Goal: Participate in discussion

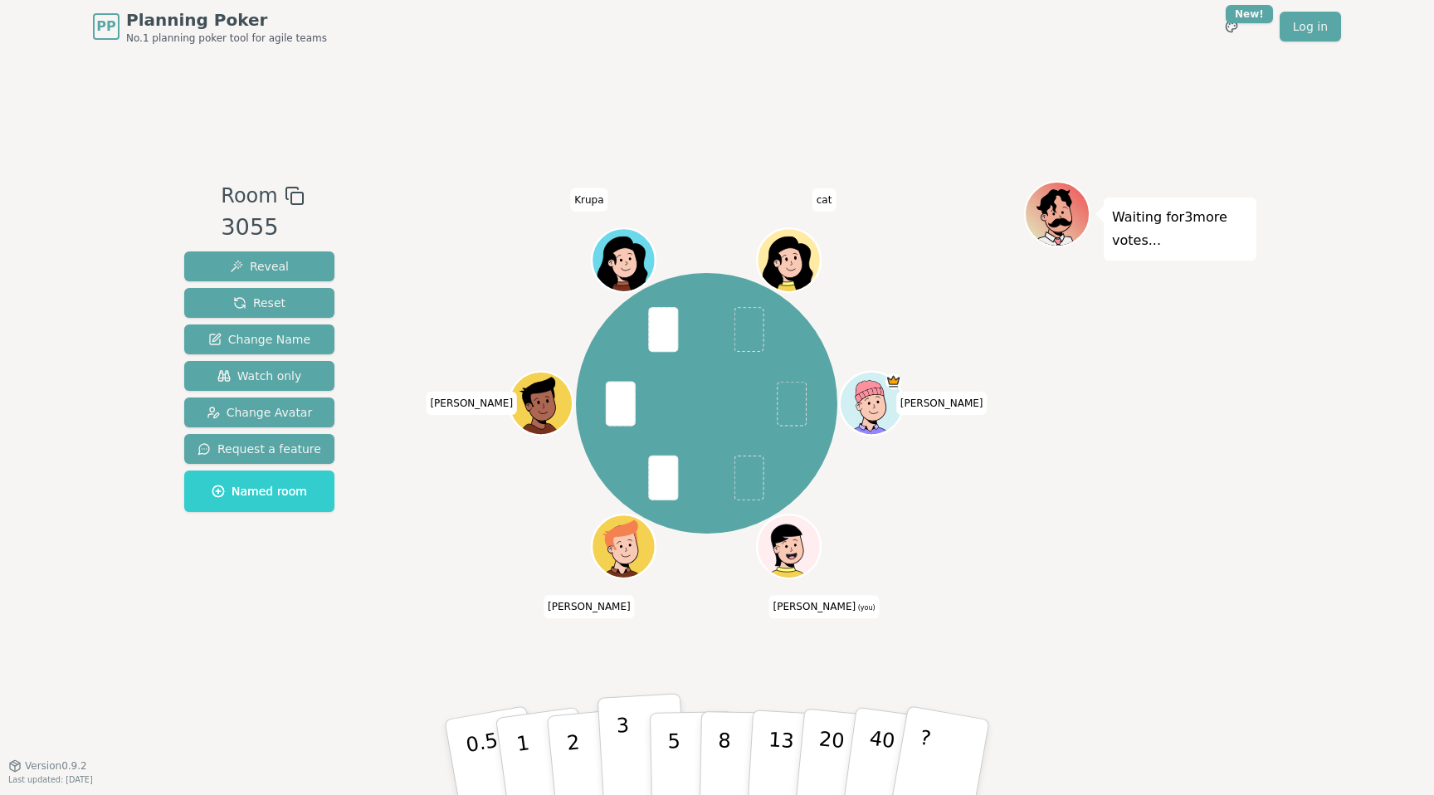
click at [618, 750] on p "3" at bounding box center [625, 759] width 18 height 90
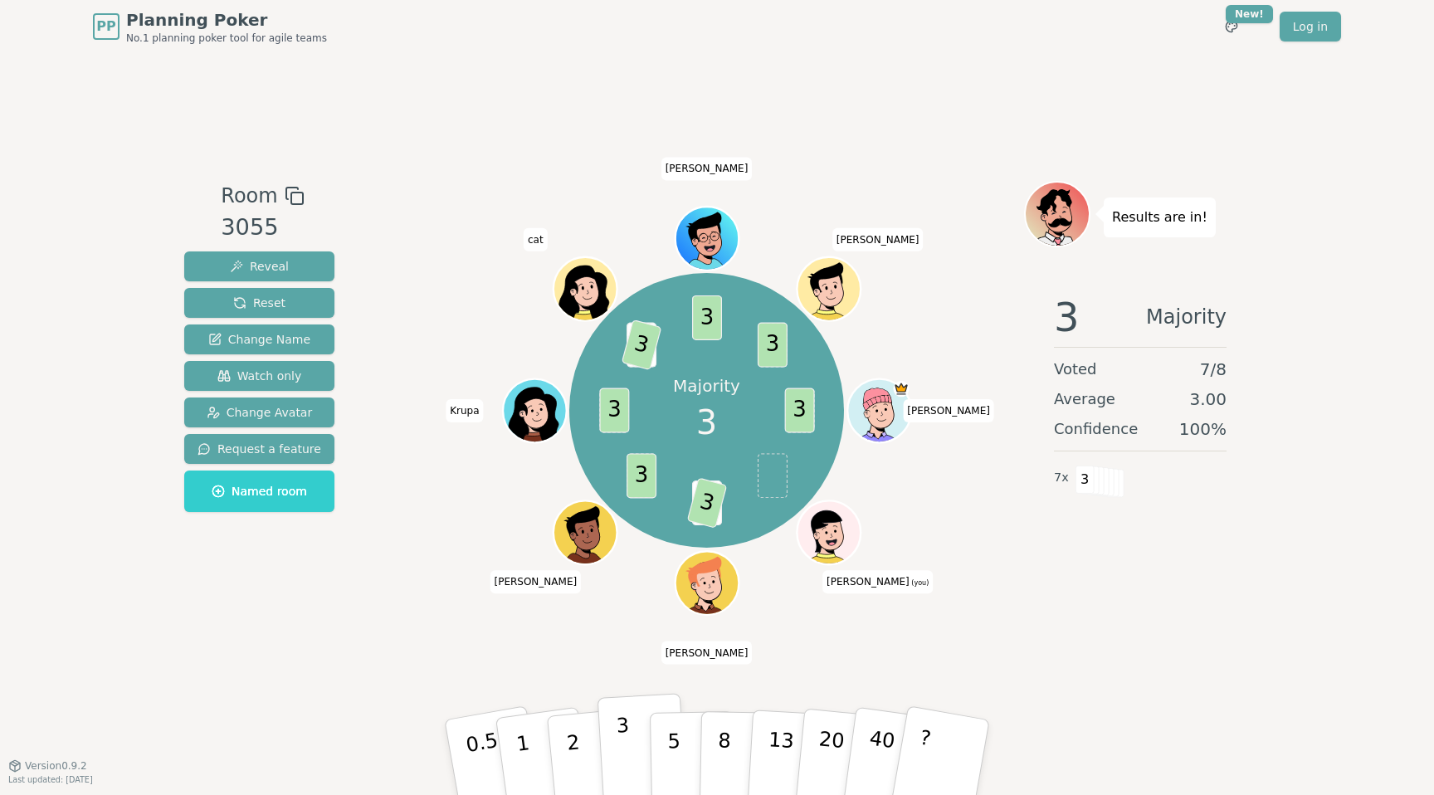
click at [629, 749] on button "3" at bounding box center [642, 757] width 90 height 129
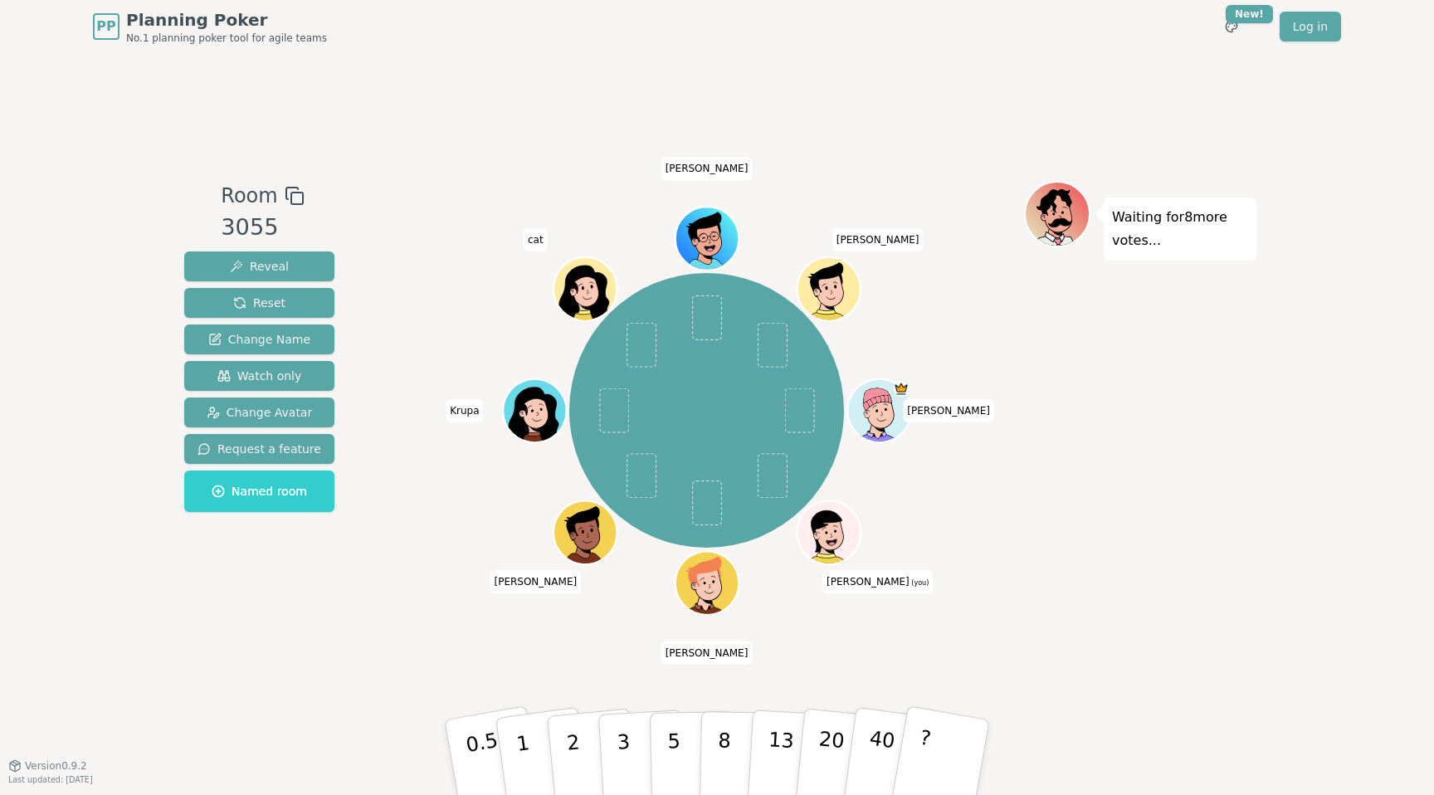
click at [1026, 59] on div "Room 3055 Reveal Reset Change Name Watch only Change Avatar Request a feature N…" at bounding box center [717, 409] width 1079 height 712
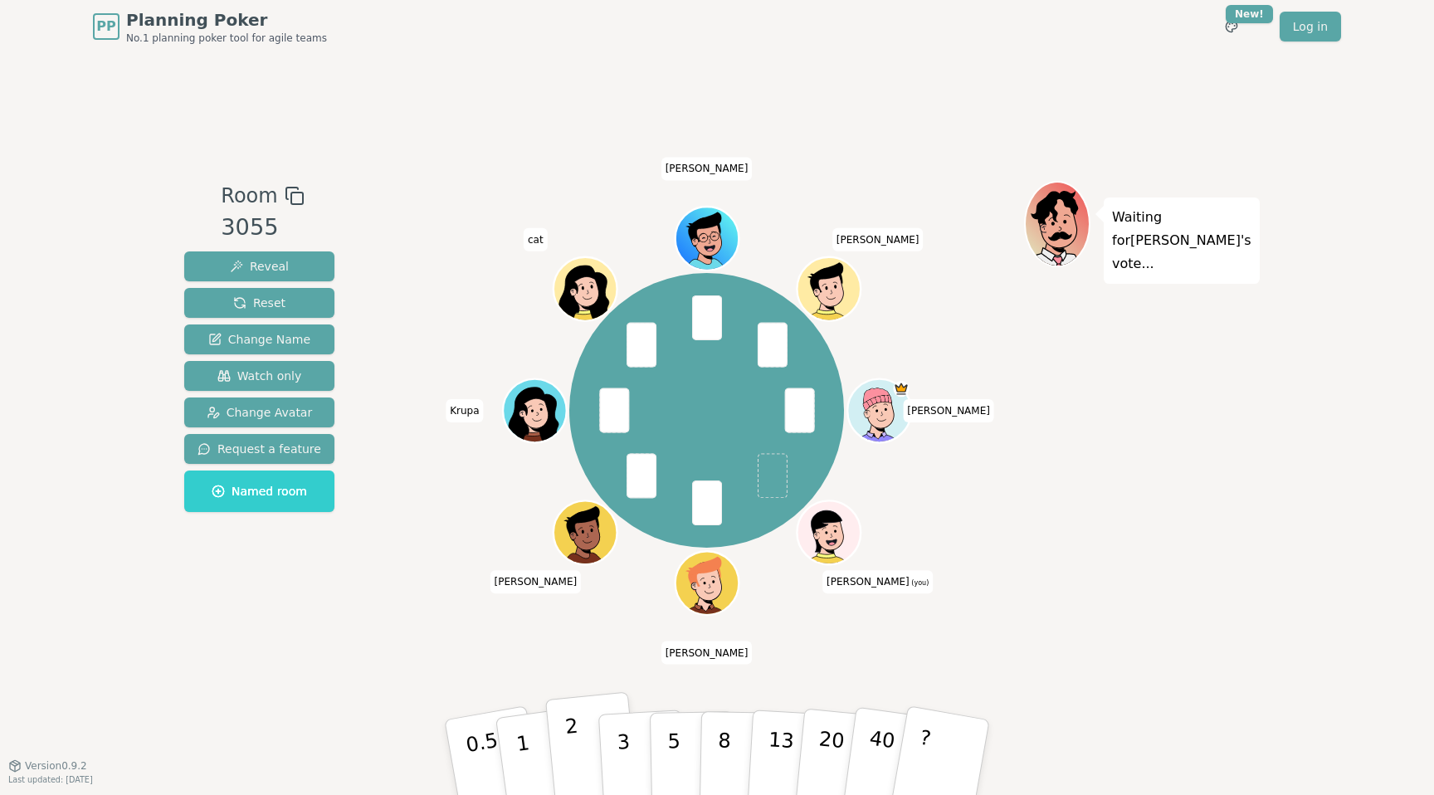
click at [581, 752] on button "2" at bounding box center [592, 758] width 95 height 132
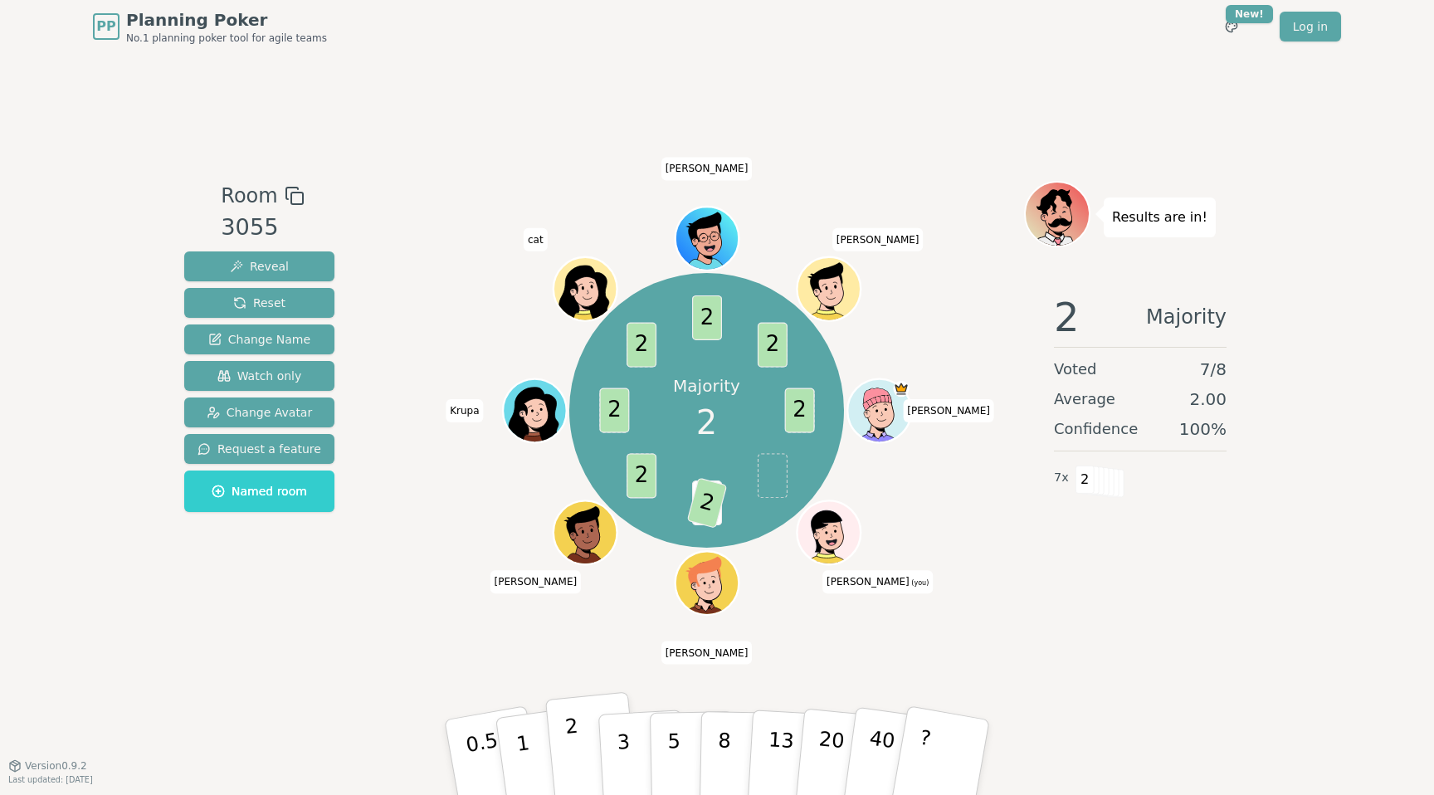
click at [581, 762] on button "2" at bounding box center [592, 758] width 95 height 132
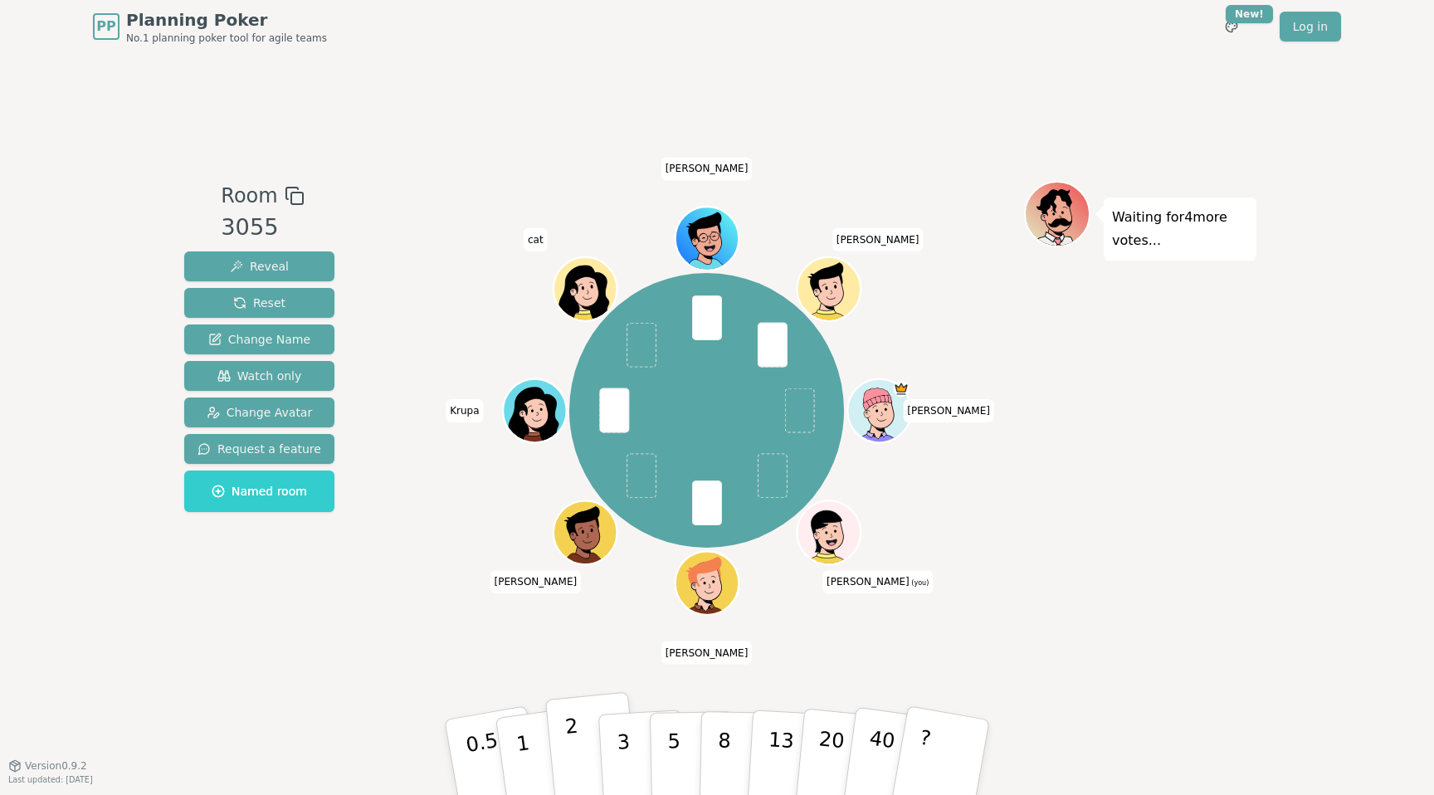
click at [580, 728] on button "2" at bounding box center [592, 758] width 95 height 132
click at [583, 733] on button "2" at bounding box center [592, 758] width 95 height 132
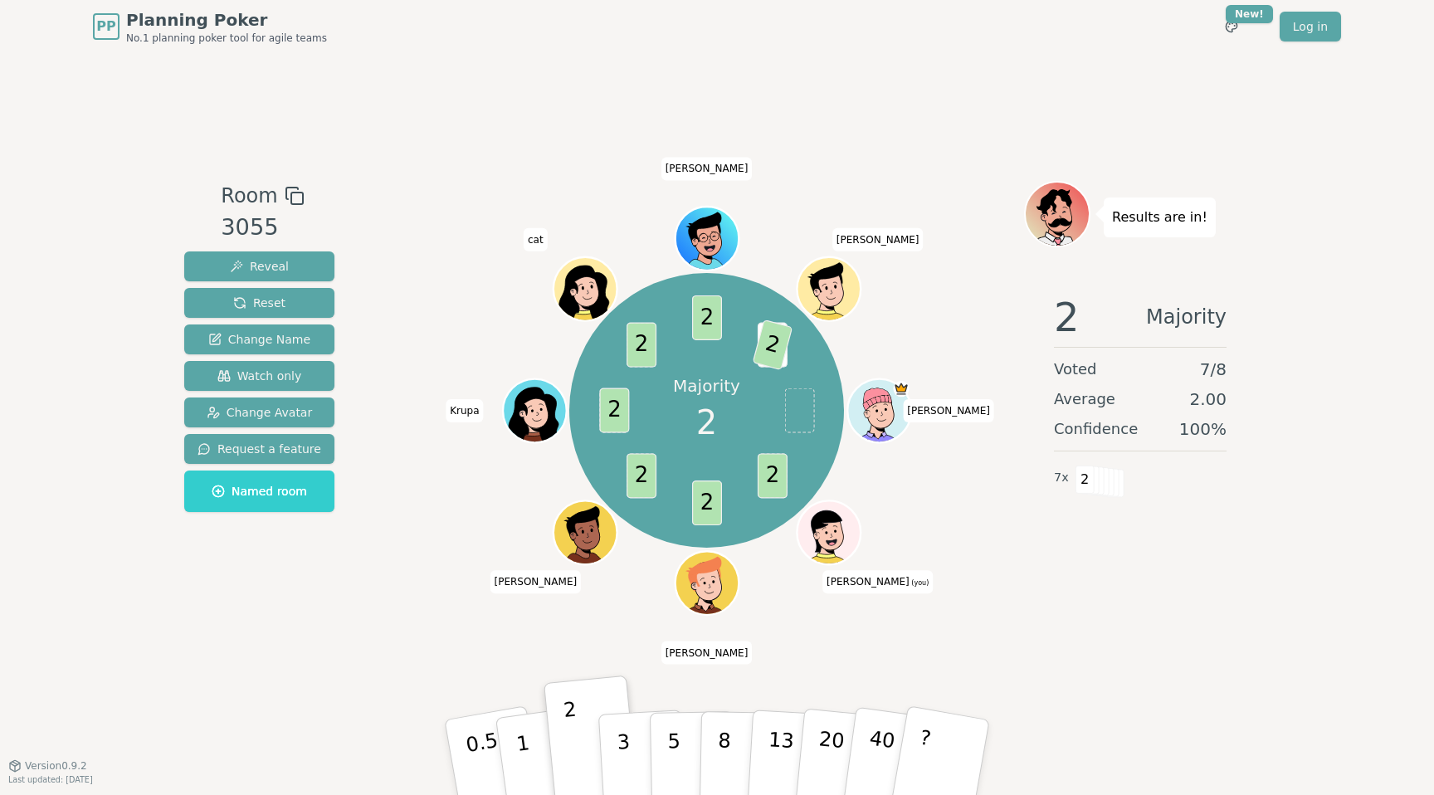
click at [766, 657] on div "Room 3055 Reveal Reset Change Name Watch only Change Avatar Request a feature N…" at bounding box center [717, 409] width 1079 height 712
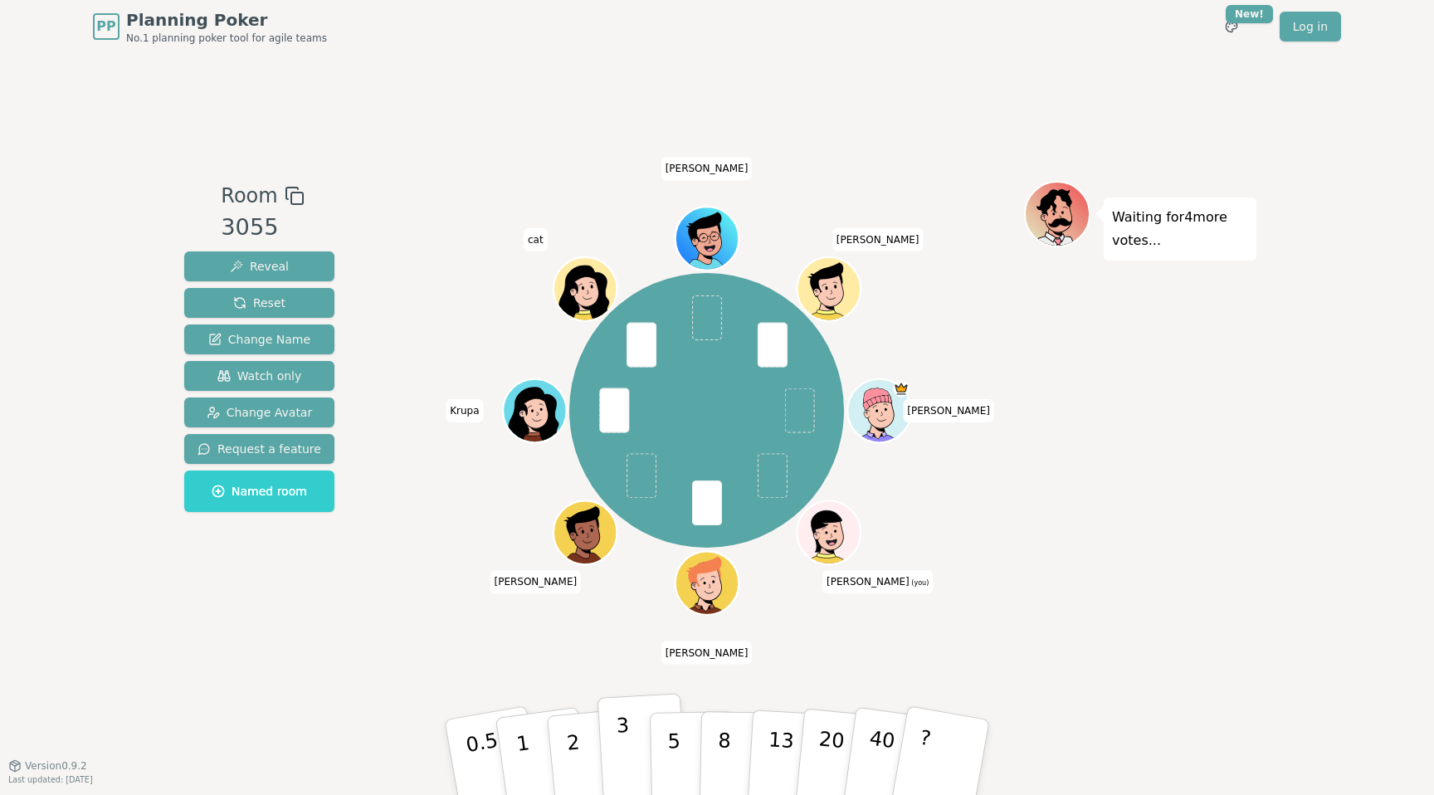
click at [621, 746] on p "3" at bounding box center [625, 759] width 18 height 90
click at [629, 721] on button "3" at bounding box center [642, 757] width 90 height 129
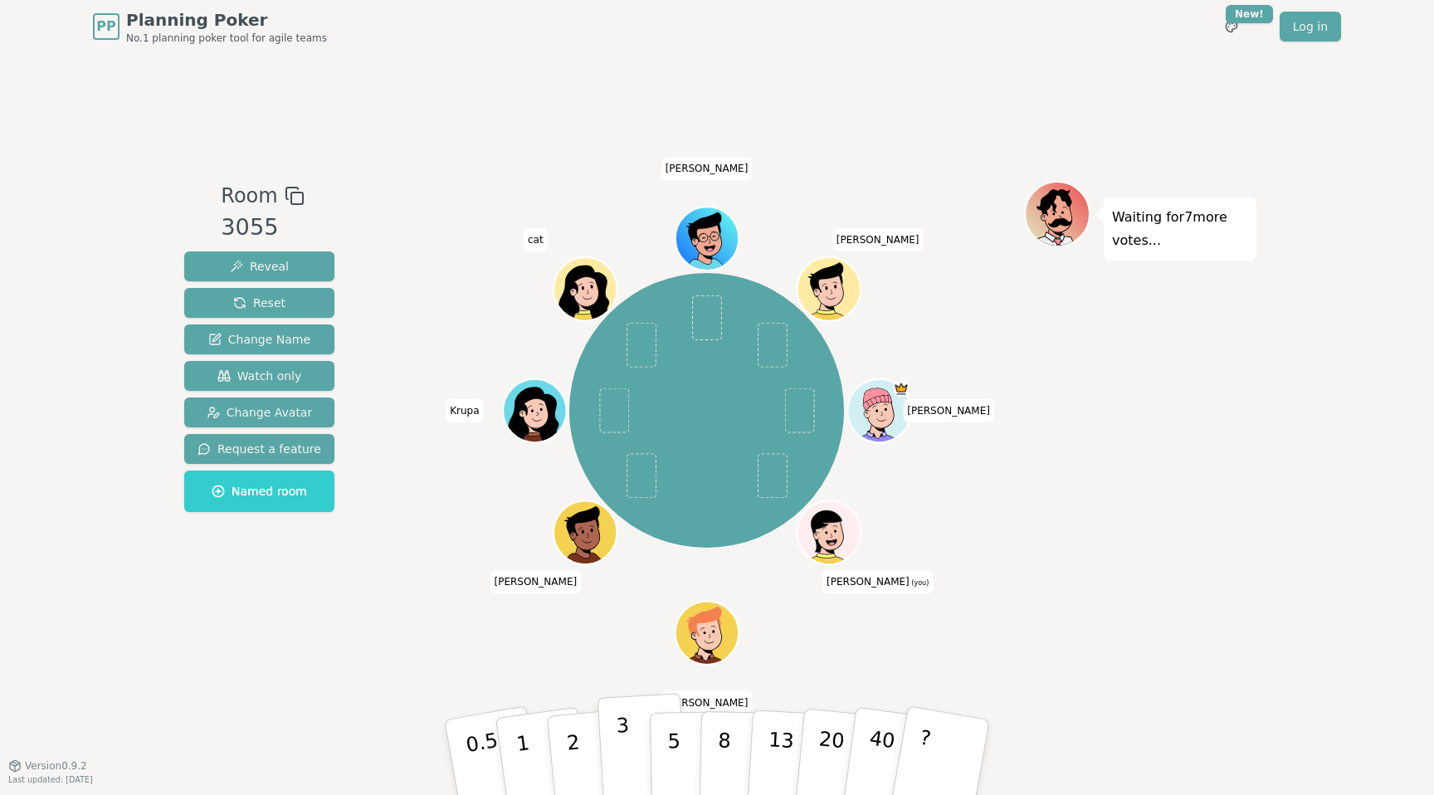
click at [613, 745] on button "3" at bounding box center [642, 757] width 90 height 129
click at [621, 734] on p "3" at bounding box center [625, 759] width 18 height 90
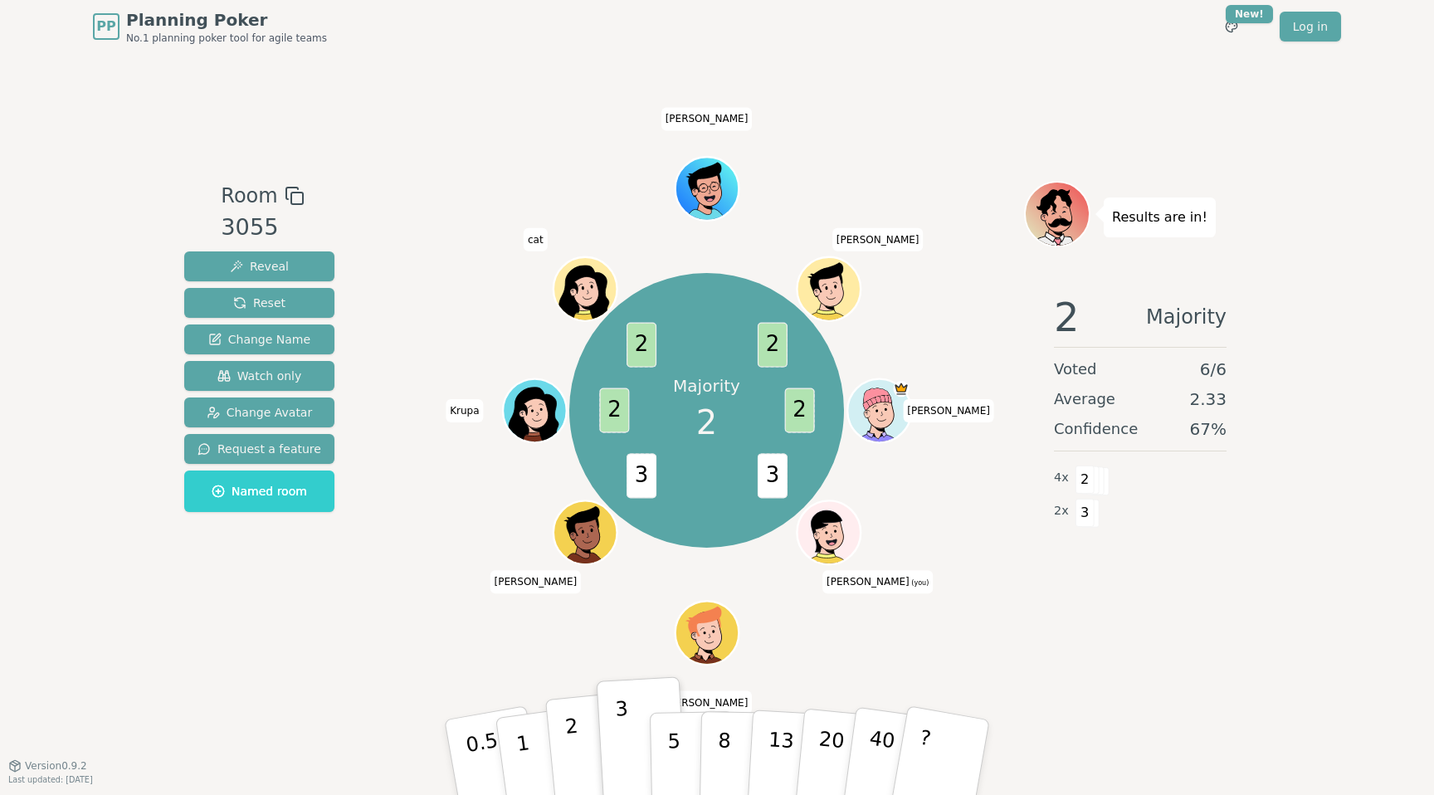
click at [569, 729] on p "2" at bounding box center [575, 759] width 22 height 90
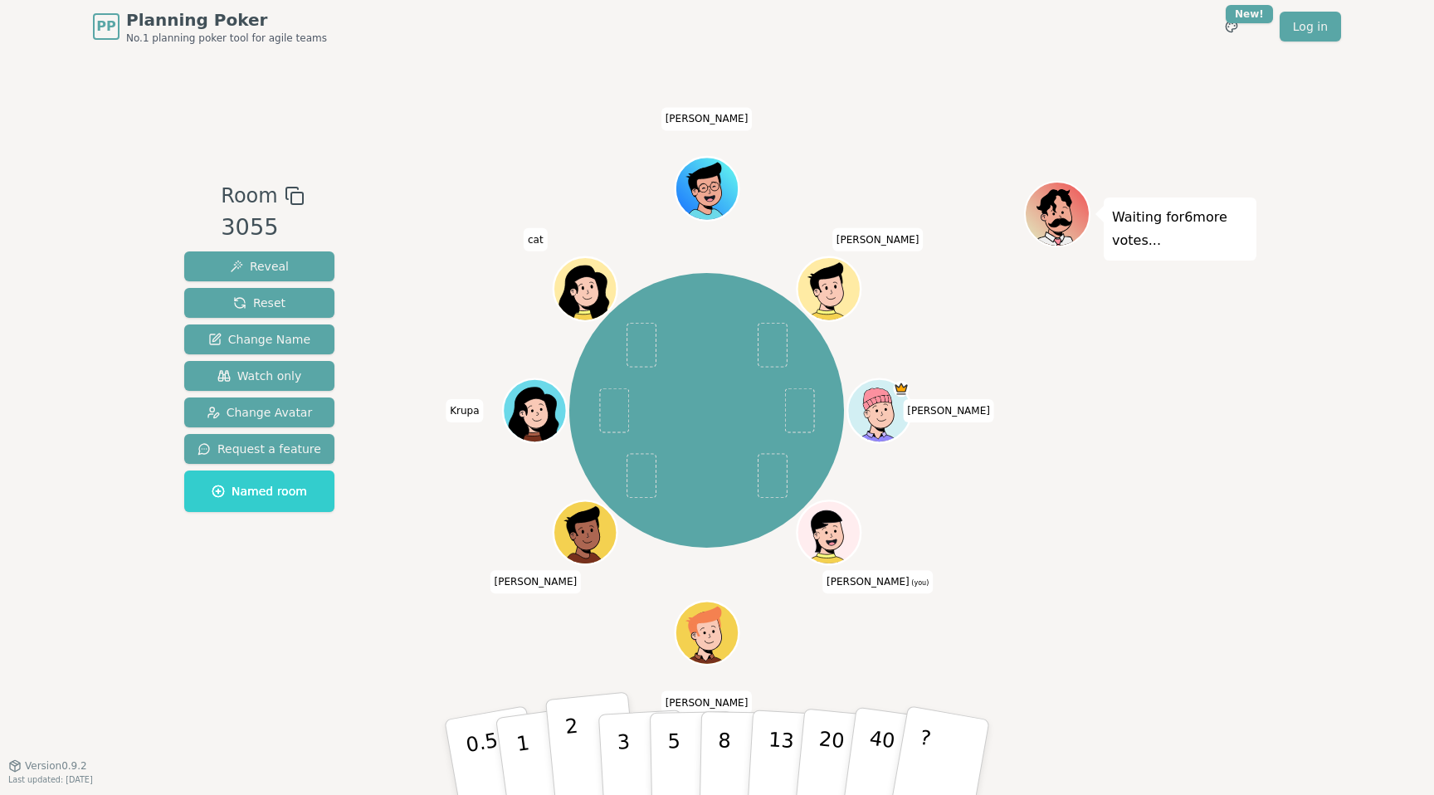
click at [567, 749] on p "2" at bounding box center [575, 759] width 22 height 90
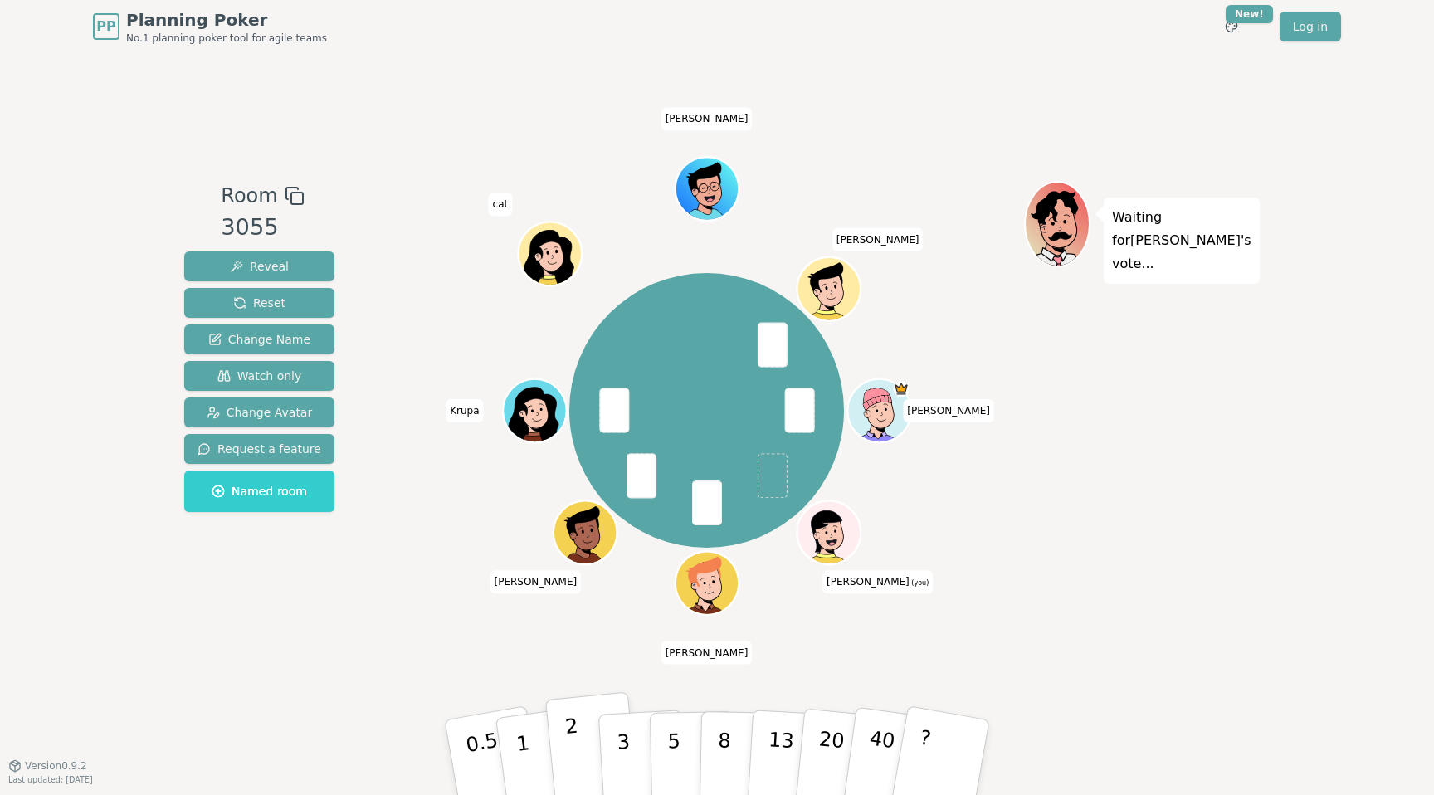
click at [581, 753] on button "2" at bounding box center [592, 758] width 95 height 132
click at [579, 745] on button "2" at bounding box center [592, 758] width 95 height 132
